Goal: Task Accomplishment & Management: Use online tool/utility

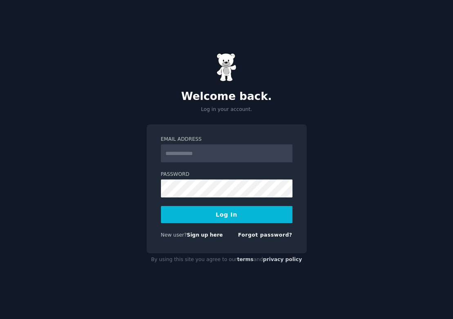
click at [272, 171] on label "Password" at bounding box center [226, 174] width 131 height 7
click at [240, 154] on input "Email Address" at bounding box center [226, 153] width 131 height 18
type input "**********"
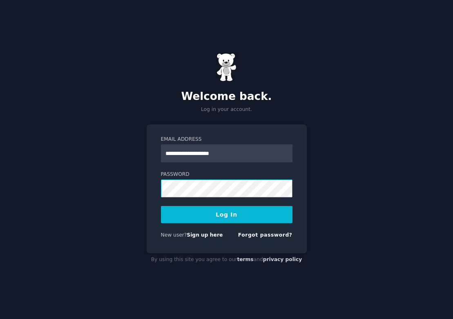
click at [226, 214] on button "Log In" at bounding box center [226, 214] width 131 height 17
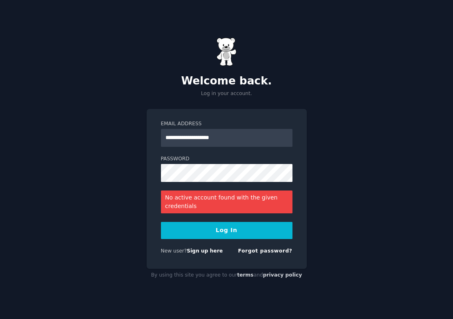
click at [228, 222] on button "Log In" at bounding box center [226, 230] width 131 height 17
click at [203, 250] on link "Sign up here" at bounding box center [204, 251] width 36 height 6
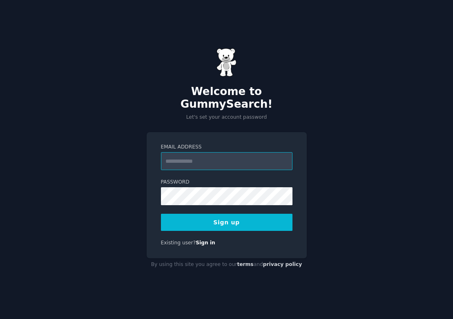
type input "**********"
click at [258, 214] on button "Sign up" at bounding box center [226, 222] width 131 height 17
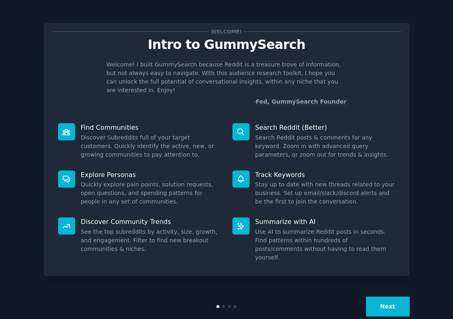
click at [388, 297] on button "Next" at bounding box center [388, 307] width 44 height 20
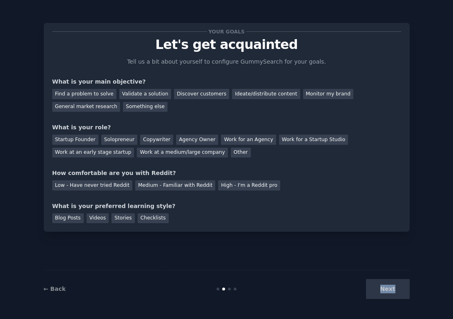
click at [388, 283] on div "Next" at bounding box center [348, 289] width 122 height 20
click at [385, 292] on div "Next" at bounding box center [348, 289] width 122 height 20
click at [140, 118] on div "Your goals Let's get acquainted Tell us a bit about yourself to configure Gummy…" at bounding box center [226, 127] width 349 height 192
click at [185, 95] on div "Discover customers" at bounding box center [201, 94] width 55 height 10
click at [117, 137] on div "Solopreneur" at bounding box center [119, 140] width 36 height 10
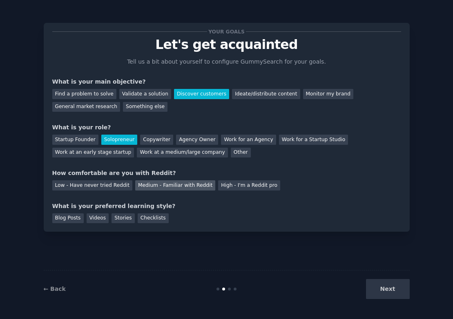
click at [172, 183] on div "Medium - Familiar with Reddit" at bounding box center [175, 185] width 80 height 10
click at [153, 219] on div "Checklists" at bounding box center [153, 218] width 31 height 10
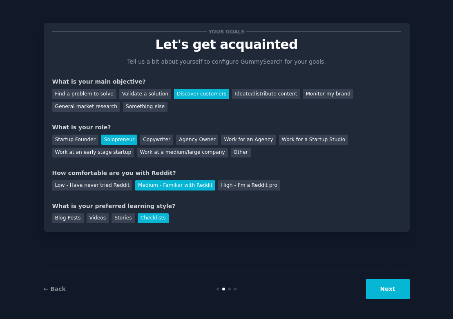
click at [393, 286] on button "Next" at bounding box center [388, 289] width 44 height 20
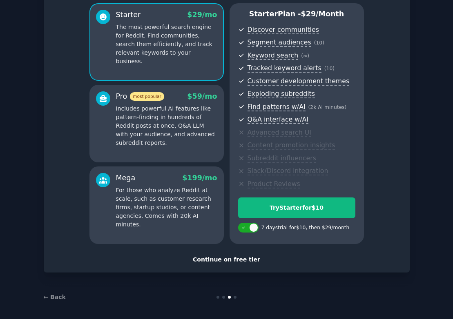
scroll to position [69, 0]
click at [238, 263] on div "Set up your account Choose your GummySearch flavor Enable 33% Annual Discount S…" at bounding box center [227, 113] width 366 height 320
click at [234, 256] on div "Continue on free tier" at bounding box center [226, 260] width 349 height 9
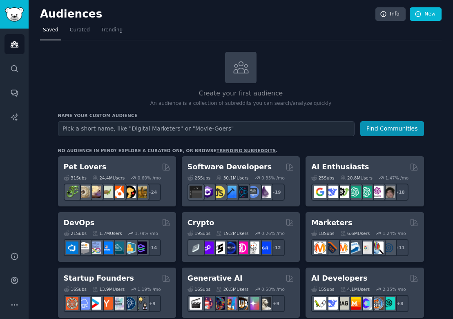
click at [128, 129] on input "text" at bounding box center [206, 128] width 296 height 15
click at [149, 129] on input "text" at bounding box center [206, 128] width 296 height 15
type input "Ragebait convos"
click at [389, 124] on button "Find Communities" at bounding box center [392, 128] width 64 height 15
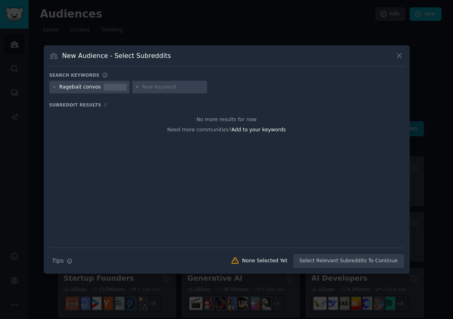
click at [148, 88] on input "text" at bounding box center [173, 87] width 62 height 7
click at [53, 87] on icon at bounding box center [54, 87] width 4 height 4
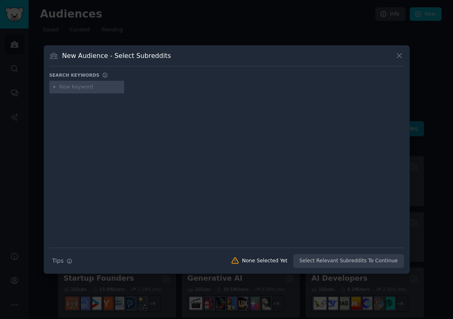
click at [78, 87] on input "text" at bounding box center [90, 87] width 62 height 7
type input "argument"
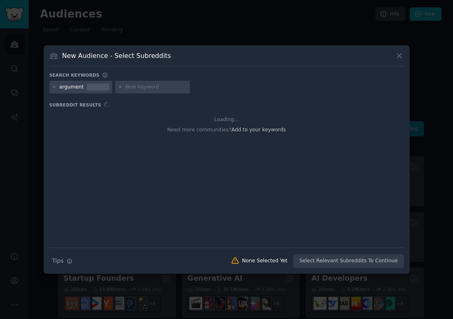
click at [156, 86] on input "text" at bounding box center [156, 87] width 62 height 7
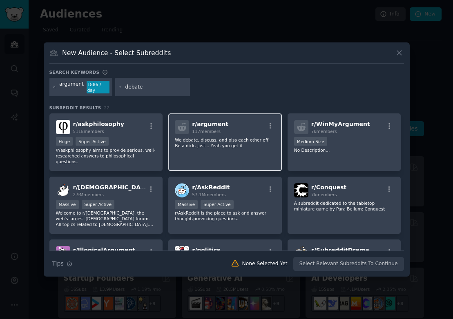
type input "debate"
click at [258, 126] on div "r/ argument 117 members" at bounding box center [225, 127] width 100 height 14
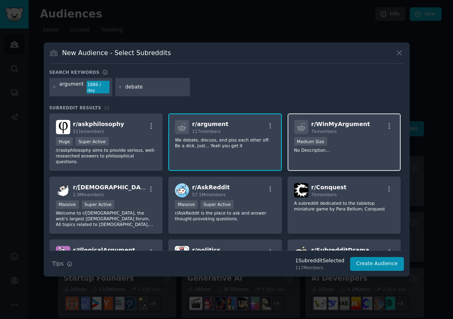
click at [331, 125] on span "r/ WinMyArgument" at bounding box center [340, 124] width 59 height 7
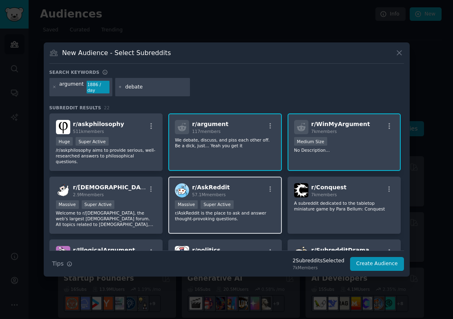
click at [219, 192] on span "57.1M members" at bounding box center [208, 194] width 33 height 5
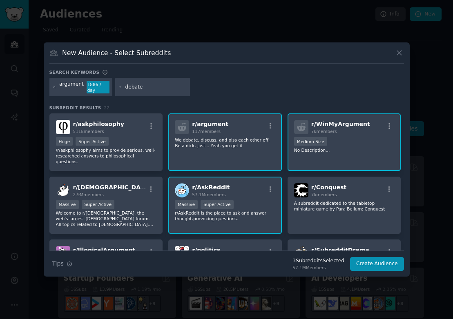
click at [192, 86] on div "argument 1886 / day debate" at bounding box center [226, 89] width 354 height 22
click at [158, 89] on input "debate" at bounding box center [156, 87] width 62 height 7
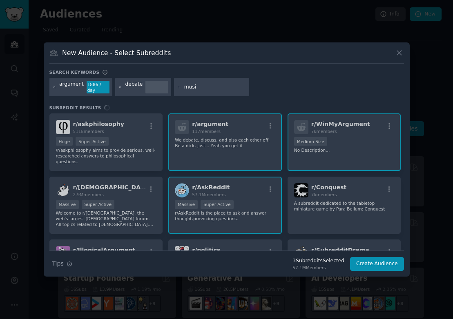
type input "music"
type input "movie"
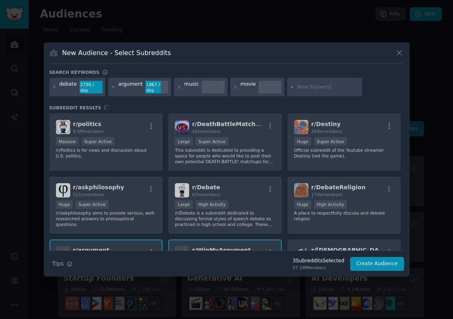
click at [126, 133] on div "r/ politics 8.9M members Massive Super Active /r/Politics is for news and discu…" at bounding box center [226, 181] width 354 height 137
click at [310, 89] on input "text" at bounding box center [328, 87] width 62 height 7
type input "politics"
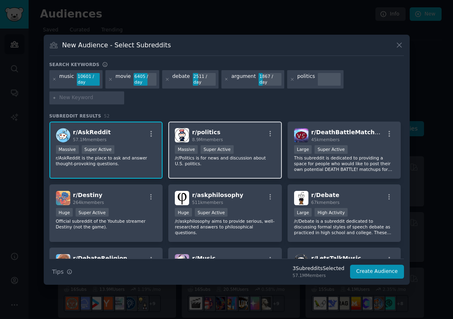
click at [226, 137] on div "r/ politics 8.9M members" at bounding box center [225, 135] width 100 height 14
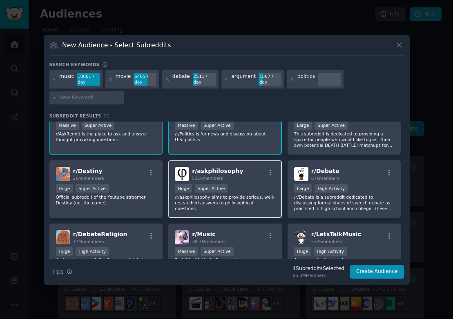
scroll to position [29, 0]
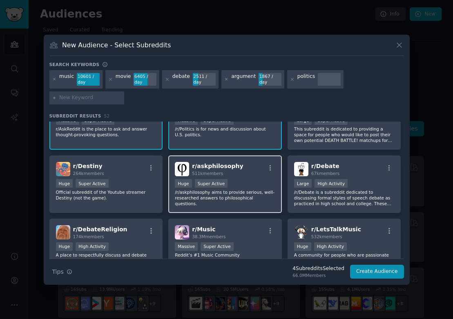
click at [247, 173] on div "r/ askphilosophy 511k members" at bounding box center [225, 169] width 100 height 14
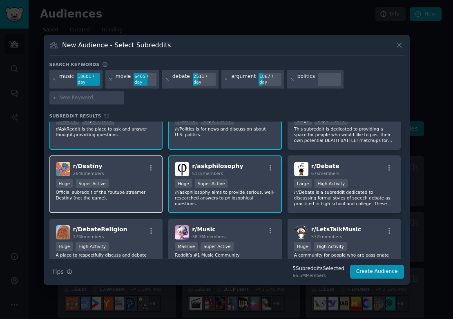
click at [111, 171] on div "r/ Destiny 264k members" at bounding box center [106, 169] width 100 height 14
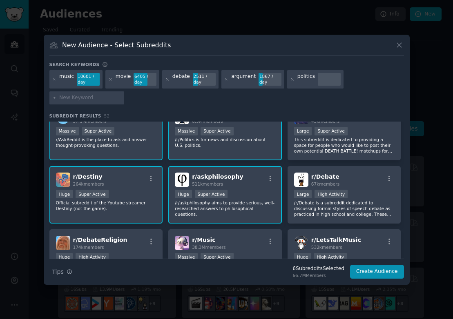
scroll to position [16, 0]
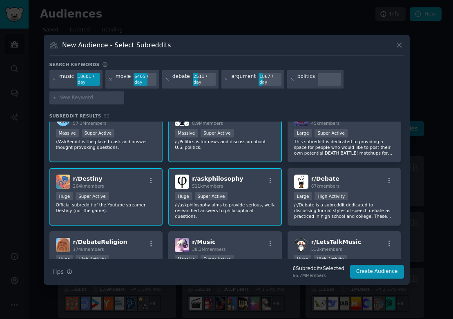
click at [122, 190] on div "r/ Destiny 264k members Huge Super Active Official subreddit of the Youtube str…" at bounding box center [105, 197] width 113 height 58
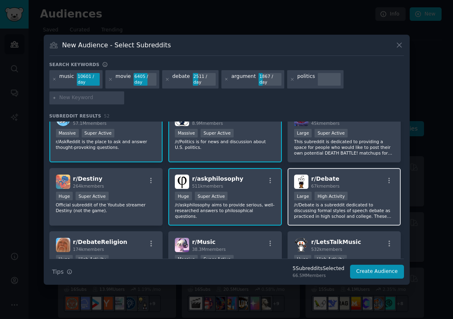
click at [368, 187] on div "r/ Debate 67k members" at bounding box center [344, 182] width 100 height 14
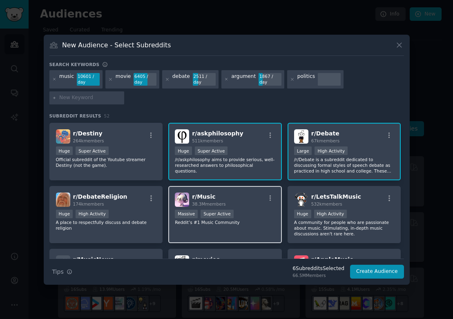
click at [249, 207] on div "r/ Music 38.3M members Massive Super Active Reddit’s #1 Music Community" at bounding box center [224, 215] width 113 height 58
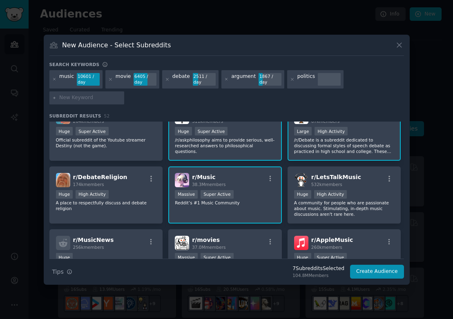
scroll to position [100, 0]
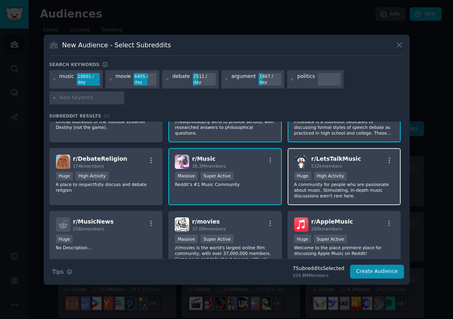
click at [349, 158] on span "r/ LetsTalkMusic" at bounding box center [336, 158] width 50 height 7
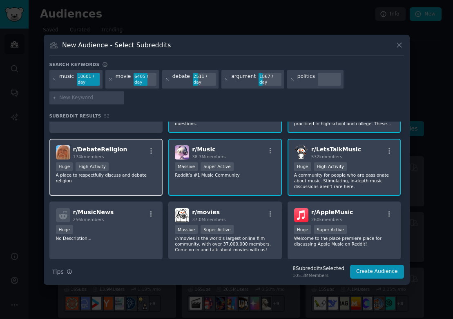
click at [131, 157] on div "r/ DebateReligion 174k members" at bounding box center [106, 152] width 100 height 14
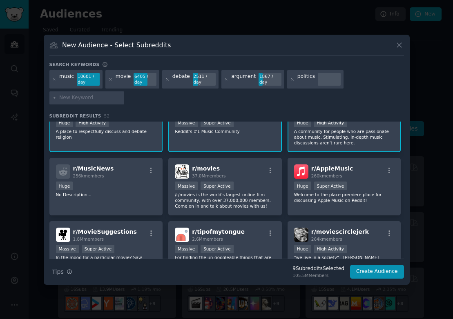
scroll to position [153, 0]
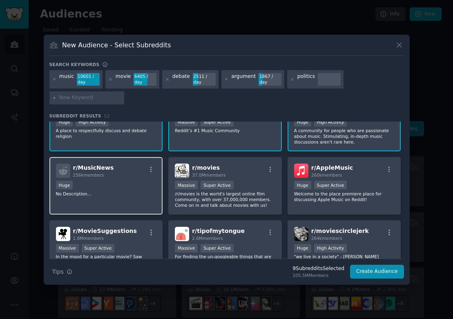
click at [138, 187] on div "Huge" at bounding box center [106, 186] width 100 height 10
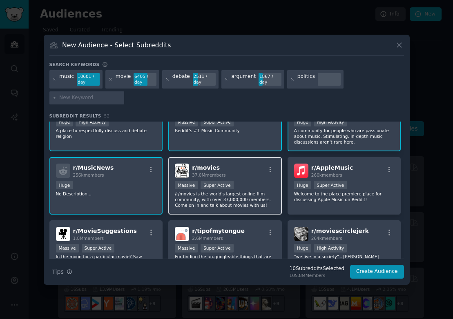
click at [232, 161] on div "r/ movies 37.0M members Massive Super Active /r/movies is the world's largest o…" at bounding box center [224, 186] width 113 height 58
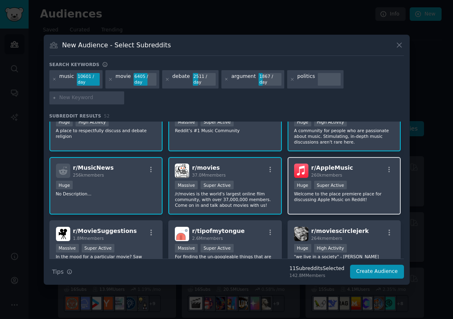
click at [349, 175] on div "r/ AppleMusic 260k members" at bounding box center [344, 171] width 100 height 14
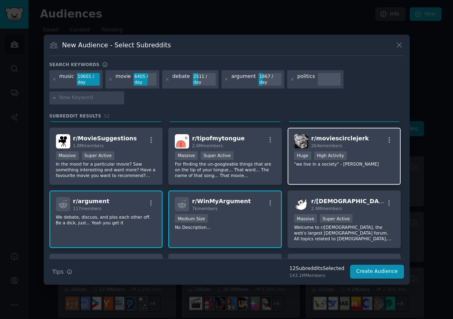
scroll to position [253, 0]
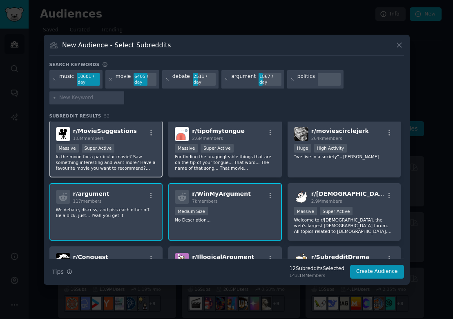
click at [140, 176] on div "r/ MovieSuggestions 1.8M members Massive Super Active In the mood for a particu…" at bounding box center [105, 149] width 113 height 58
click at [255, 170] on p "For finding the un-googleable things that are on the tip of your tongue... That…" at bounding box center [225, 162] width 100 height 17
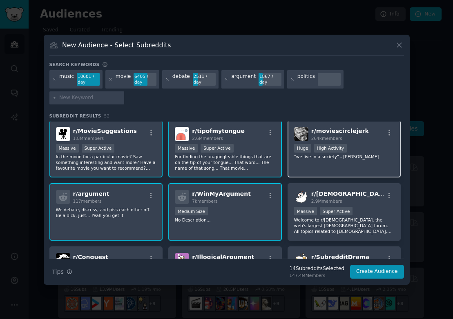
click at [342, 158] on p ""we live in a society" - frederick nietzsch" at bounding box center [344, 157] width 100 height 6
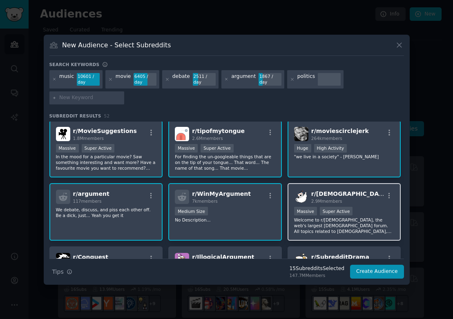
click at [344, 195] on div "r/ atheism 2.9M members" at bounding box center [344, 197] width 100 height 14
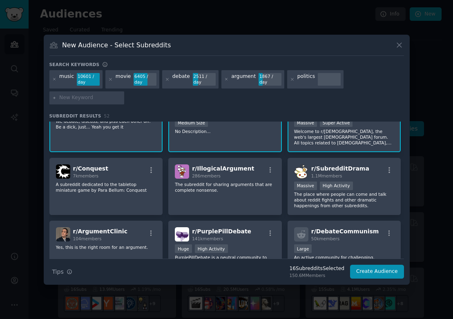
scroll to position [346, 0]
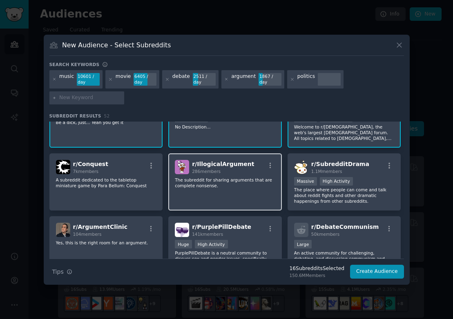
click at [235, 192] on div "r/ IllogicalArgument 286 members The subreddit for sharing arguments that are c…" at bounding box center [224, 182] width 113 height 58
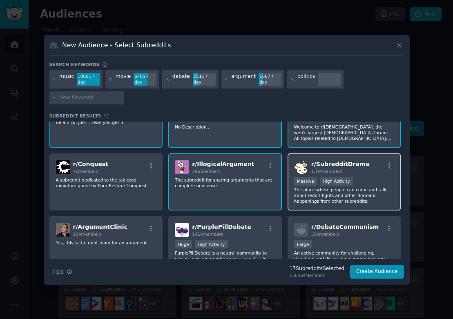
click at [314, 198] on p "The place where people can come and talk about reddit fights and other dramatic…" at bounding box center [344, 195] width 100 height 17
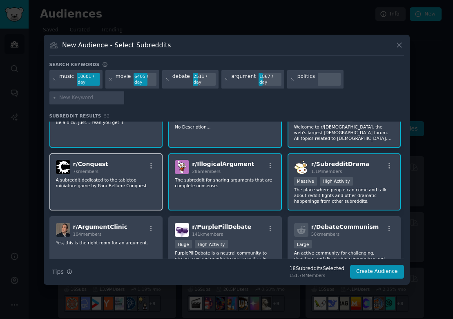
click at [102, 188] on p "A subreddit dedicated to the tabletop miniature game by Para Bellum: Conquest" at bounding box center [106, 182] width 100 height 11
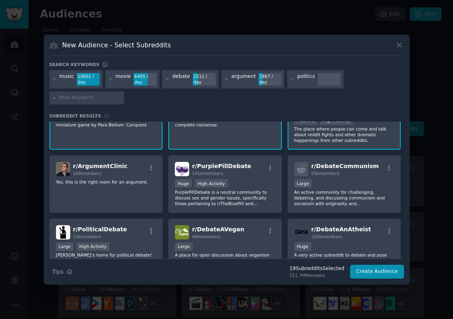
scroll to position [419, 0]
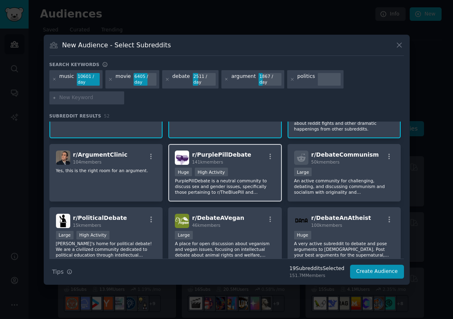
click at [258, 175] on div "Huge High Activity" at bounding box center [225, 173] width 100 height 10
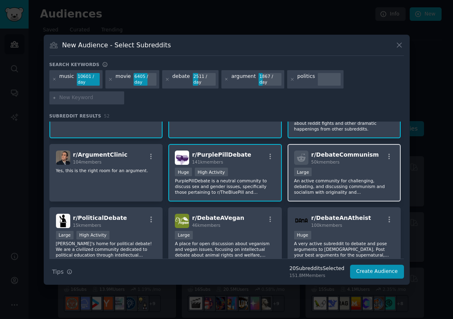
click at [337, 182] on p "An active community for challenging, debating, and discussing communism and soc…" at bounding box center [344, 186] width 100 height 17
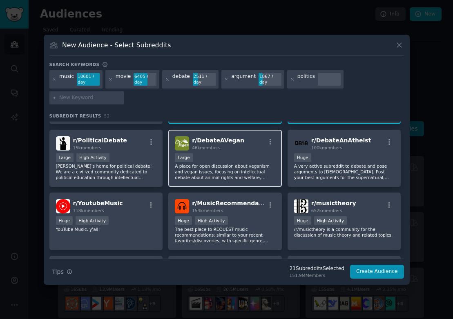
scroll to position [497, 0]
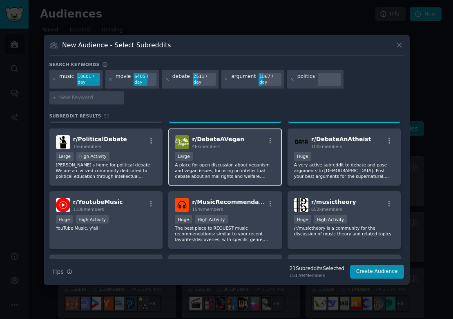
click at [242, 167] on p "A place for open discussion about veganism and vegan issues, focusing on intell…" at bounding box center [225, 170] width 100 height 17
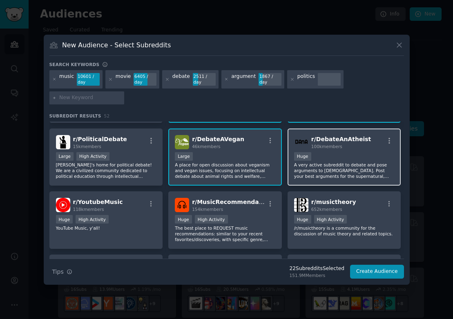
click at [319, 168] on p "A very active subreddit to debate and pose arguments to atheists. Post your bes…" at bounding box center [344, 170] width 100 height 17
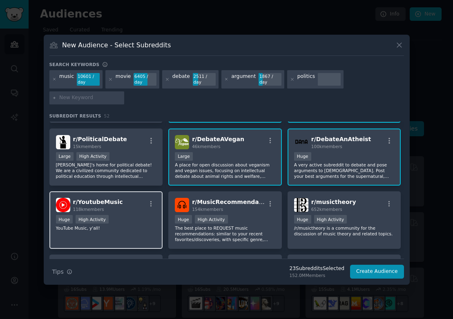
click at [130, 220] on div "Huge High Activity" at bounding box center [106, 220] width 100 height 10
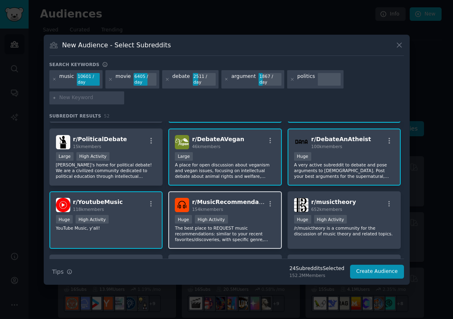
click at [211, 233] on p "The best place to REQUEST music recommendations: similar to your recent favorit…" at bounding box center [225, 233] width 100 height 17
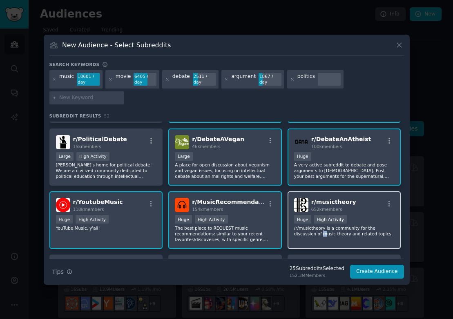
click at [323, 232] on p "/r/musictheory is a community for the discussion of music theory and related to…" at bounding box center [344, 230] width 100 height 11
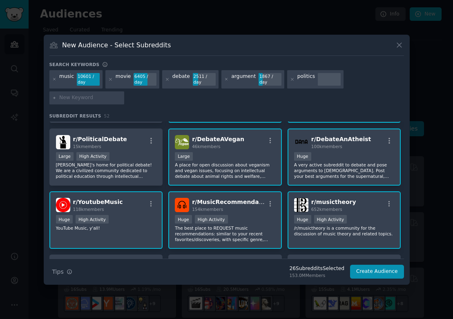
click at [102, 95] on input "text" at bounding box center [90, 97] width 62 height 7
type input "funny"
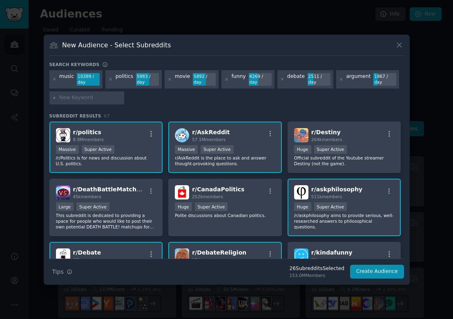
click at [166, 106] on div "music 10389 / day politics 5983 / day movie 5892 / day funny 4269 / day debate …" at bounding box center [226, 88] width 354 height 37
click at [102, 100] on input "text" at bounding box center [90, 97] width 62 height 7
type input "funny"
click at [103, 94] on input "text" at bounding box center [90, 97] width 62 height 7
click at [131, 105] on div "music 10389 / day politics 5983 / day movie 5892 / day funny 4269 / day debate …" at bounding box center [226, 88] width 354 height 37
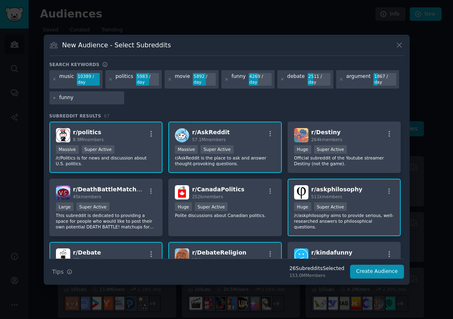
click at [113, 97] on input "funny" at bounding box center [90, 97] width 62 height 7
type input "f"
type input "meme"
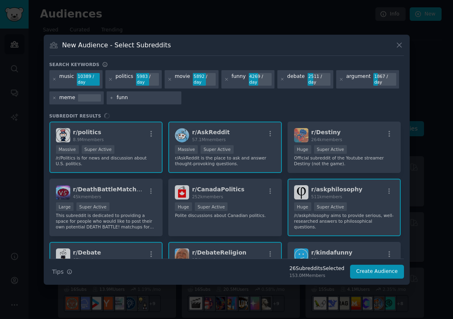
type input "funny"
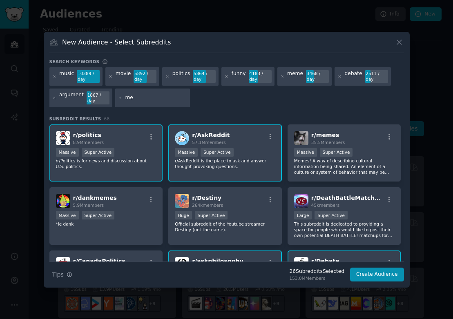
type input "m"
click at [354, 140] on div "r/ memes 35.5M members" at bounding box center [344, 138] width 100 height 14
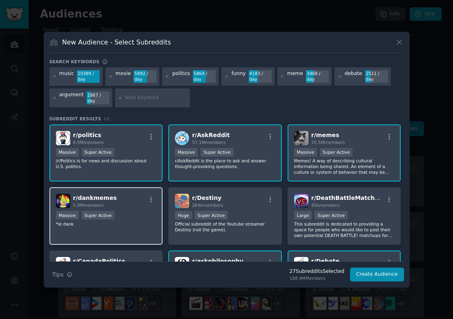
click at [91, 221] on p "*le dank" at bounding box center [106, 224] width 100 height 6
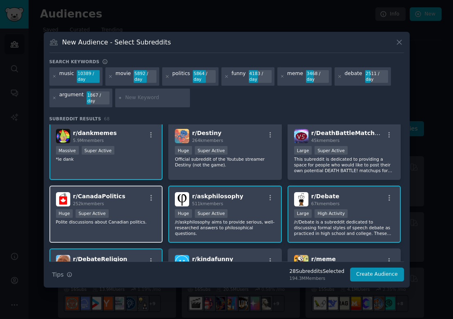
scroll to position [81, 0]
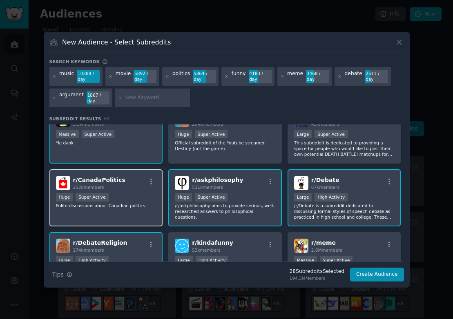
click at [151, 203] on p "Polite discussions about Canadian politics." at bounding box center [106, 206] width 100 height 6
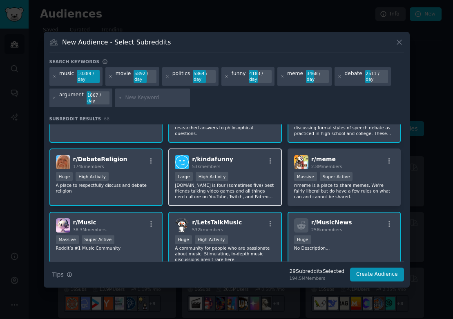
scroll to position [169, 0]
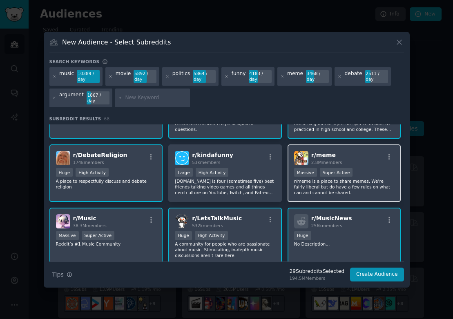
click at [354, 153] on div "r/ meme 2.8M members" at bounding box center [344, 158] width 100 height 14
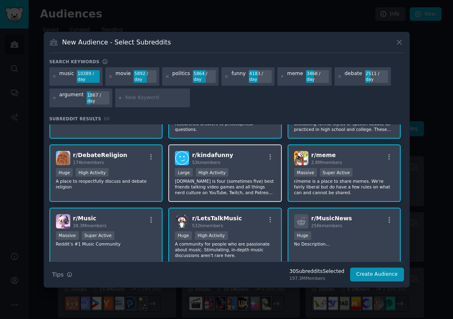
click at [239, 161] on div "r/ kindafunny 53k members" at bounding box center [225, 158] width 100 height 14
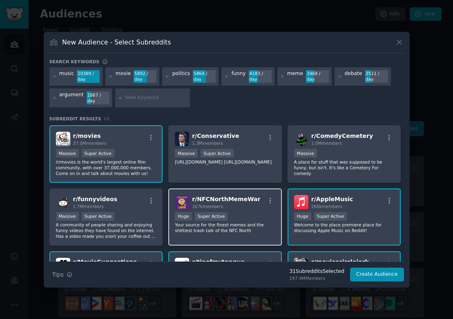
scroll to position [331, 0]
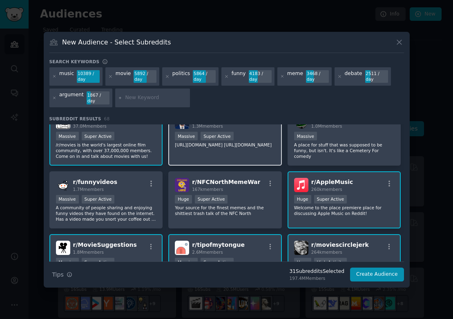
click at [260, 155] on div "r/ Conservative 1.3M members Massive Super Active https://x.com/rcondiscord htt…" at bounding box center [224, 137] width 113 height 58
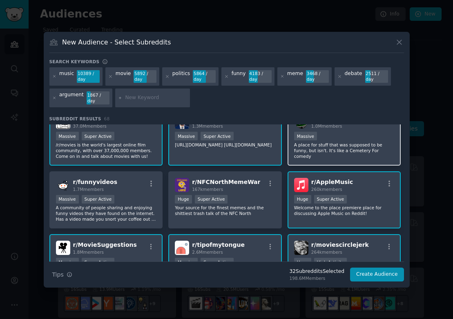
click at [341, 146] on p "A place for stuff that was supposed to be funny, but isn't. It's like a Cemeter…" at bounding box center [344, 150] width 100 height 17
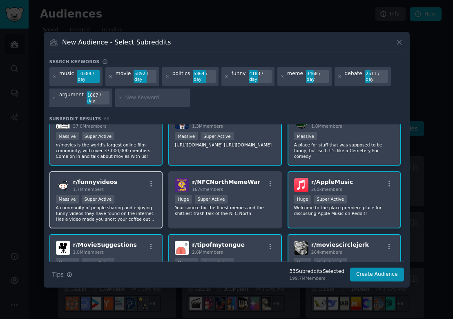
click at [127, 179] on div "r/ funnyvideos 1.7M members" at bounding box center [106, 185] width 100 height 14
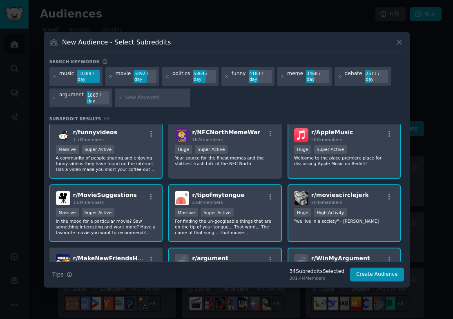
scroll to position [417, 0]
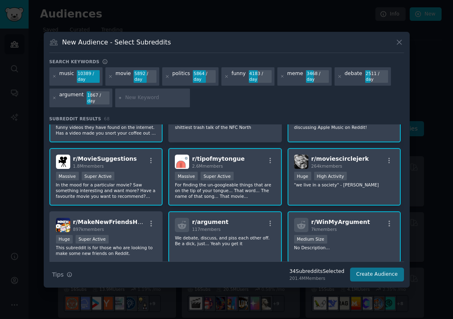
click at [369, 275] on button "Create Audience" at bounding box center [377, 275] width 54 height 14
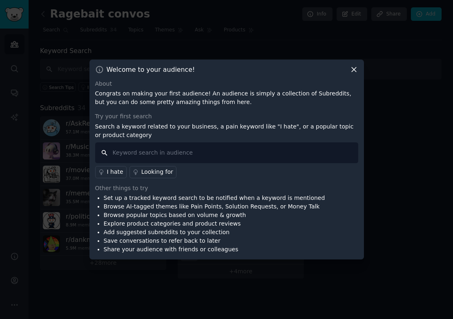
click at [261, 152] on input "text" at bounding box center [226, 152] width 263 height 21
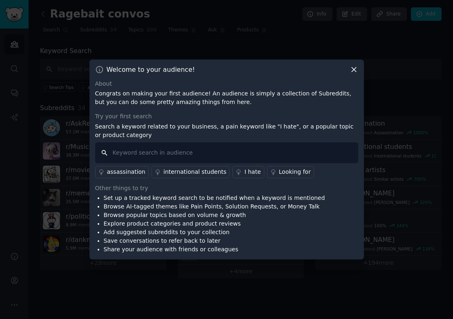
click at [250, 153] on input "text" at bounding box center [226, 152] width 263 height 21
click at [247, 154] on input "text" at bounding box center [226, 152] width 263 height 21
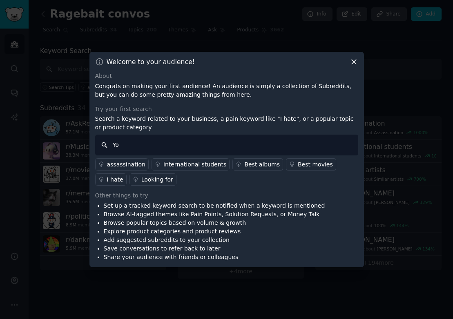
type input "Y"
type input "You're insane"
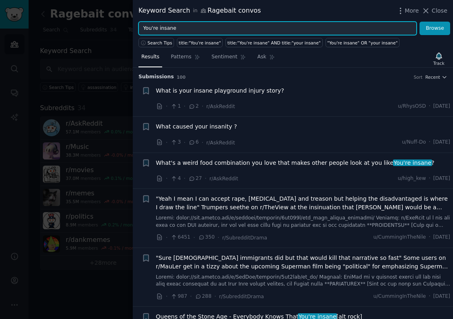
click at [198, 25] on input "You're insane" at bounding box center [277, 29] width 278 height 14
type input "Y"
type input "Are you dumb?"
click at [435, 28] on button "Browse" at bounding box center [434, 29] width 31 height 14
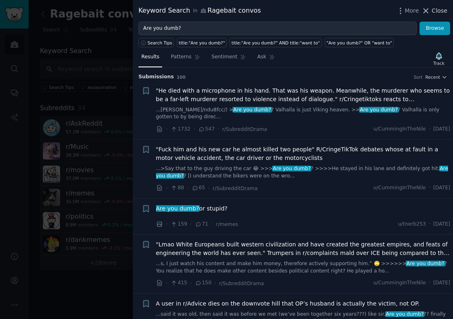
click at [438, 13] on span "Close" at bounding box center [439, 11] width 16 height 9
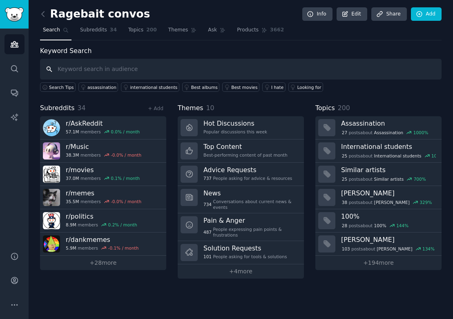
click at [175, 67] on input "text" at bounding box center [240, 69] width 401 height 21
type input "you're wrong"
